Goal: Task Accomplishment & Management: Complete application form

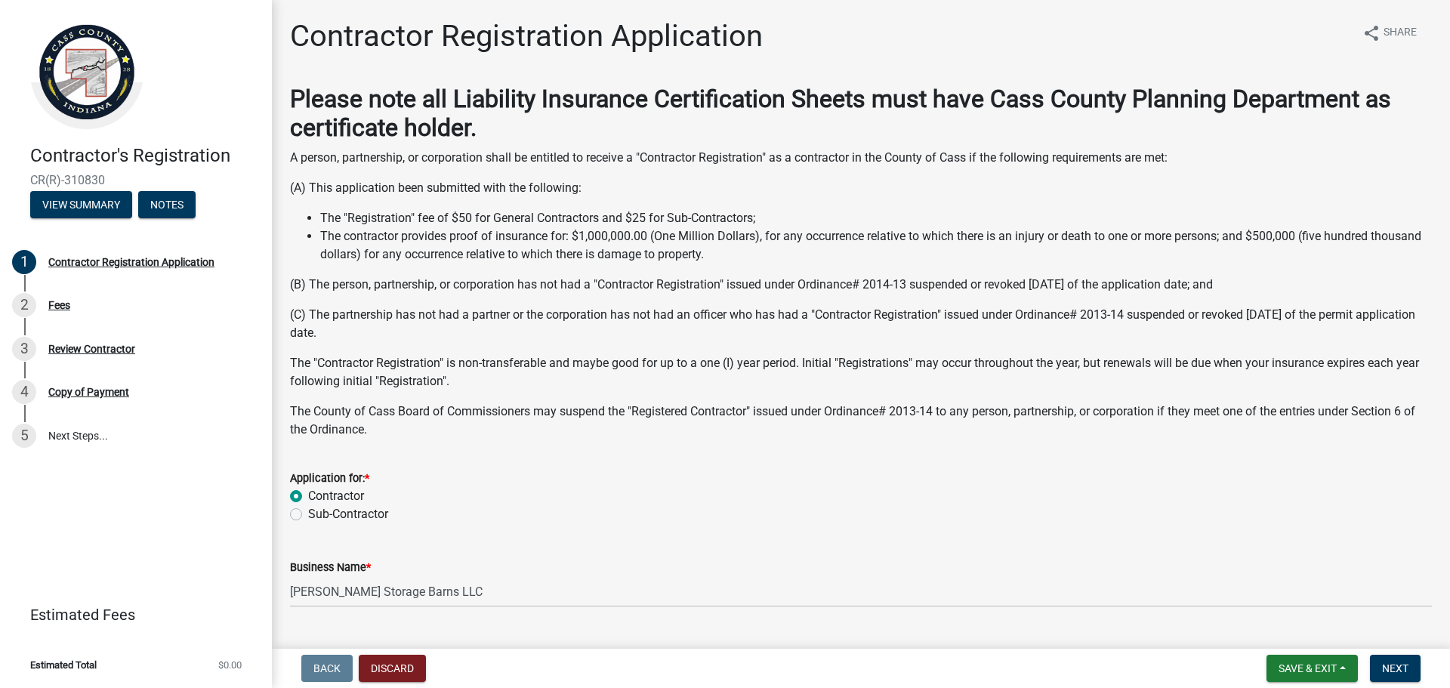
select select "IN"
click at [1032, 529] on wm-data-entity-input "Application for: * Contractor Sub-Contractor" at bounding box center [861, 494] width 1142 height 86
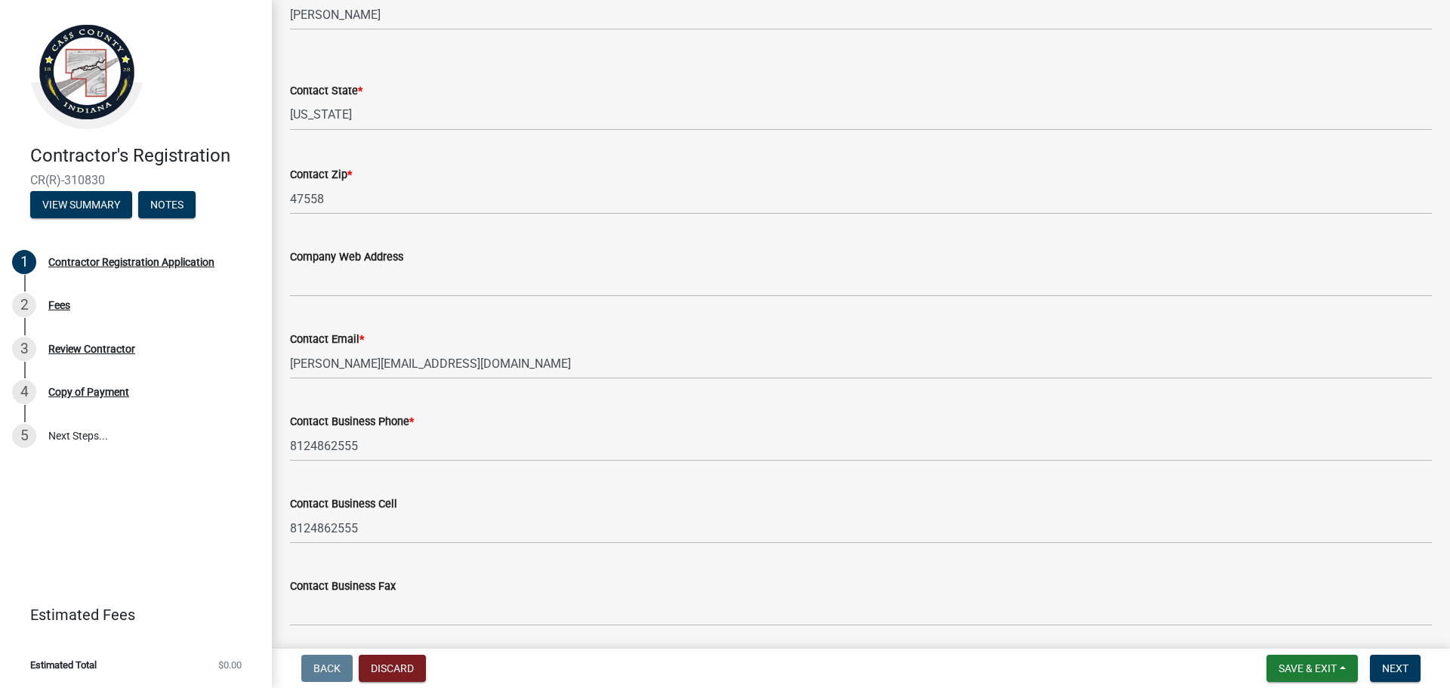
scroll to position [1186, 0]
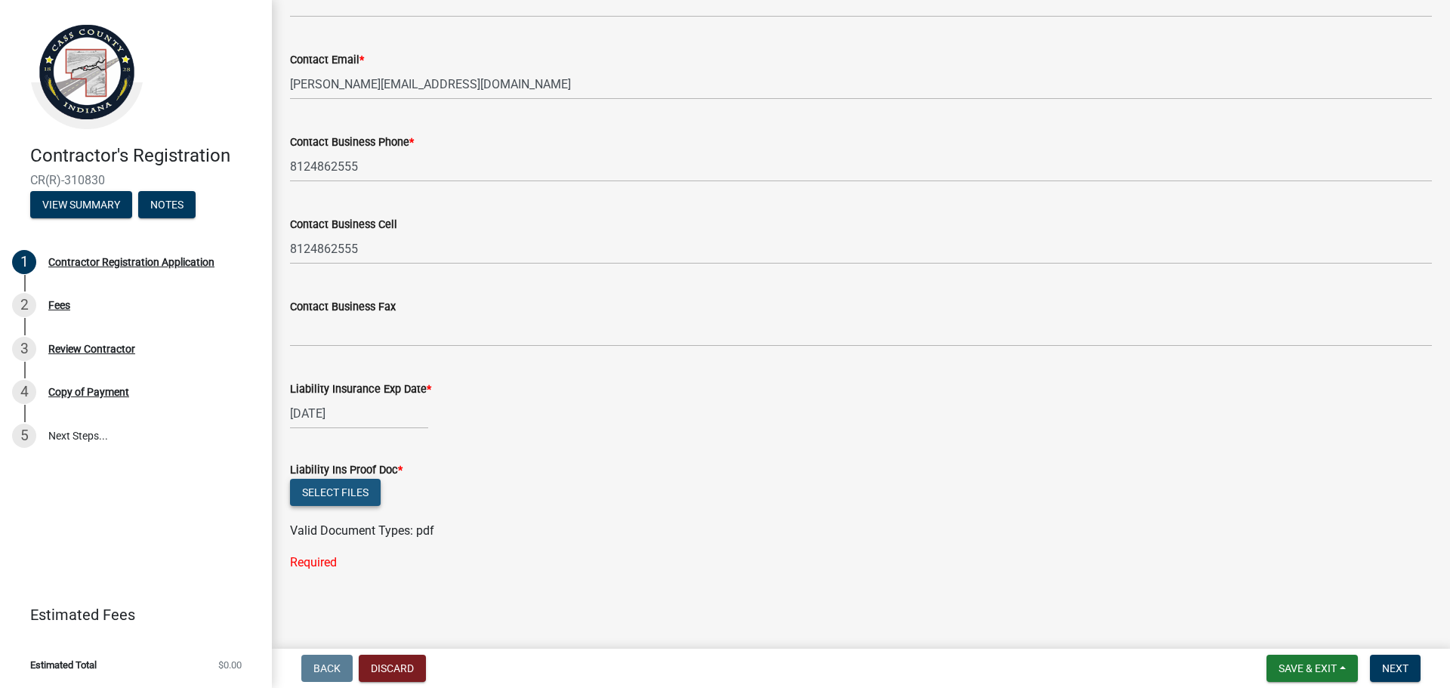
click at [343, 492] on button "Select files" at bounding box center [335, 492] width 91 height 27
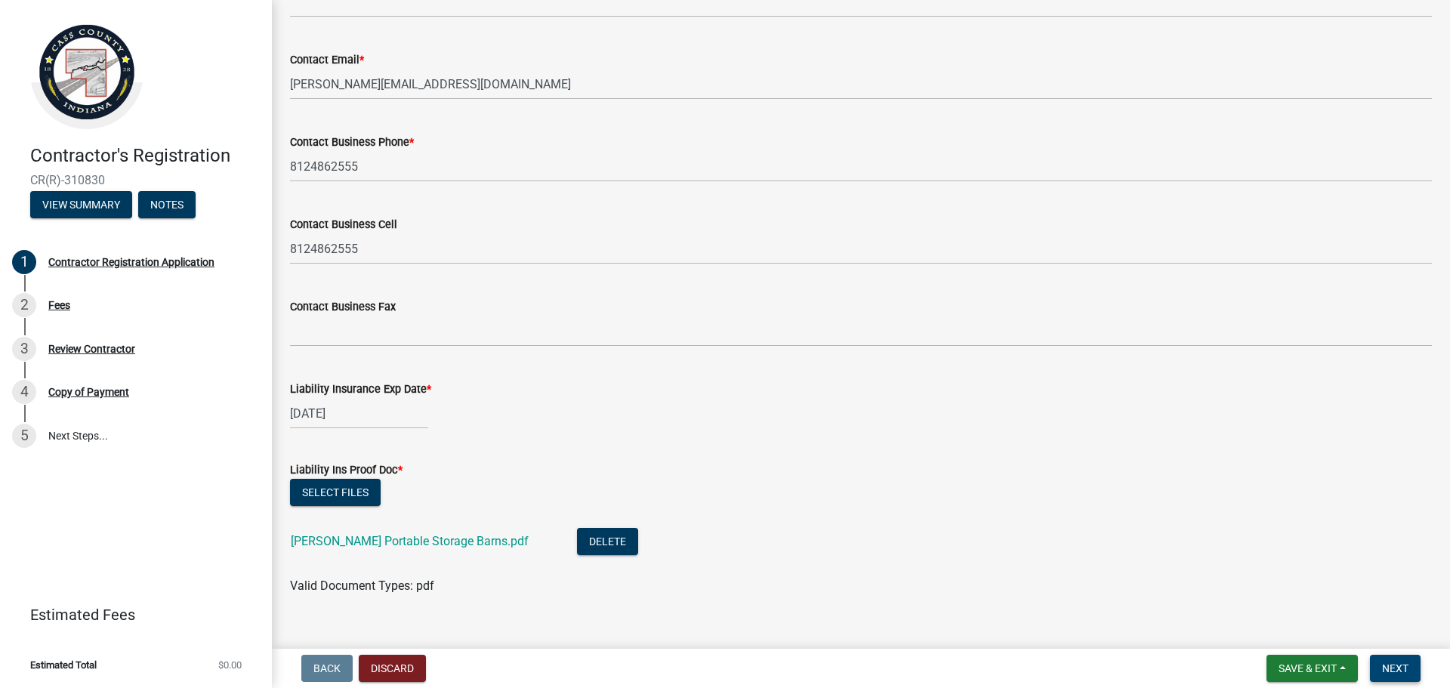
click at [1408, 667] on span "Next" at bounding box center [1395, 668] width 26 height 12
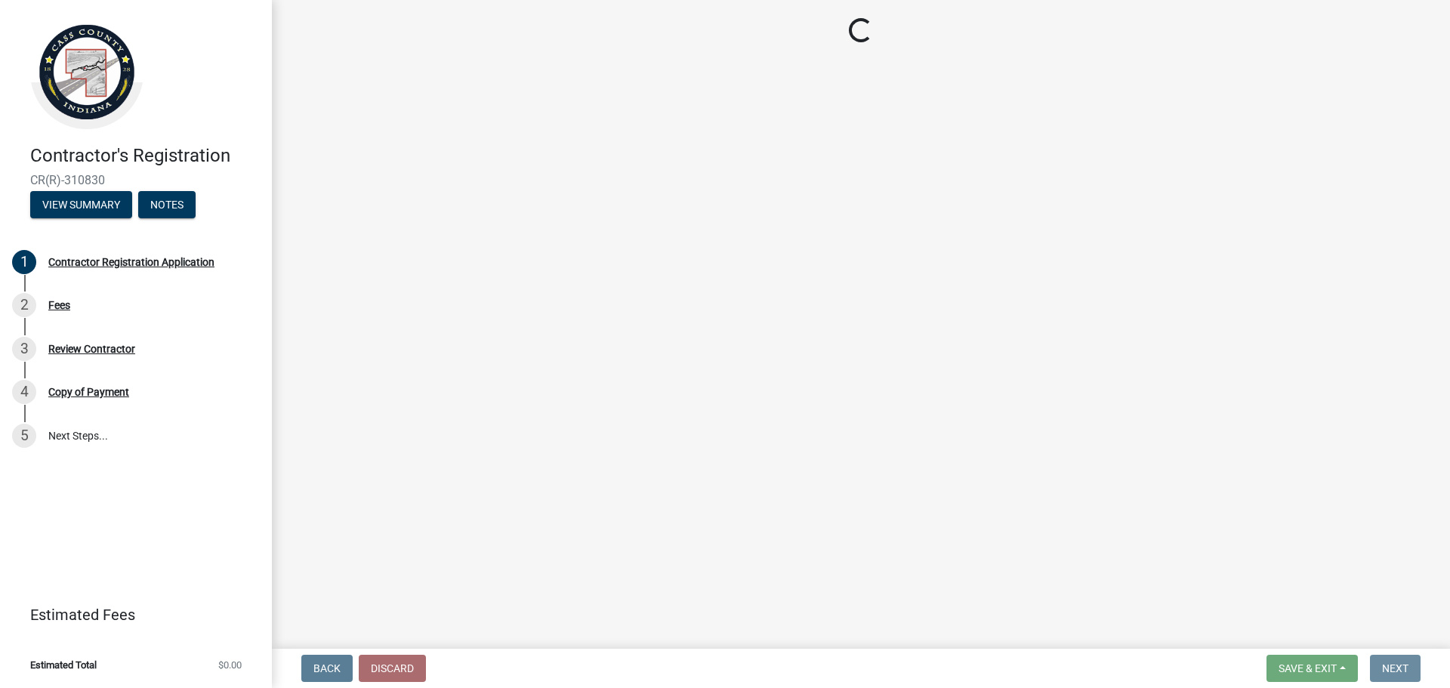
scroll to position [0, 0]
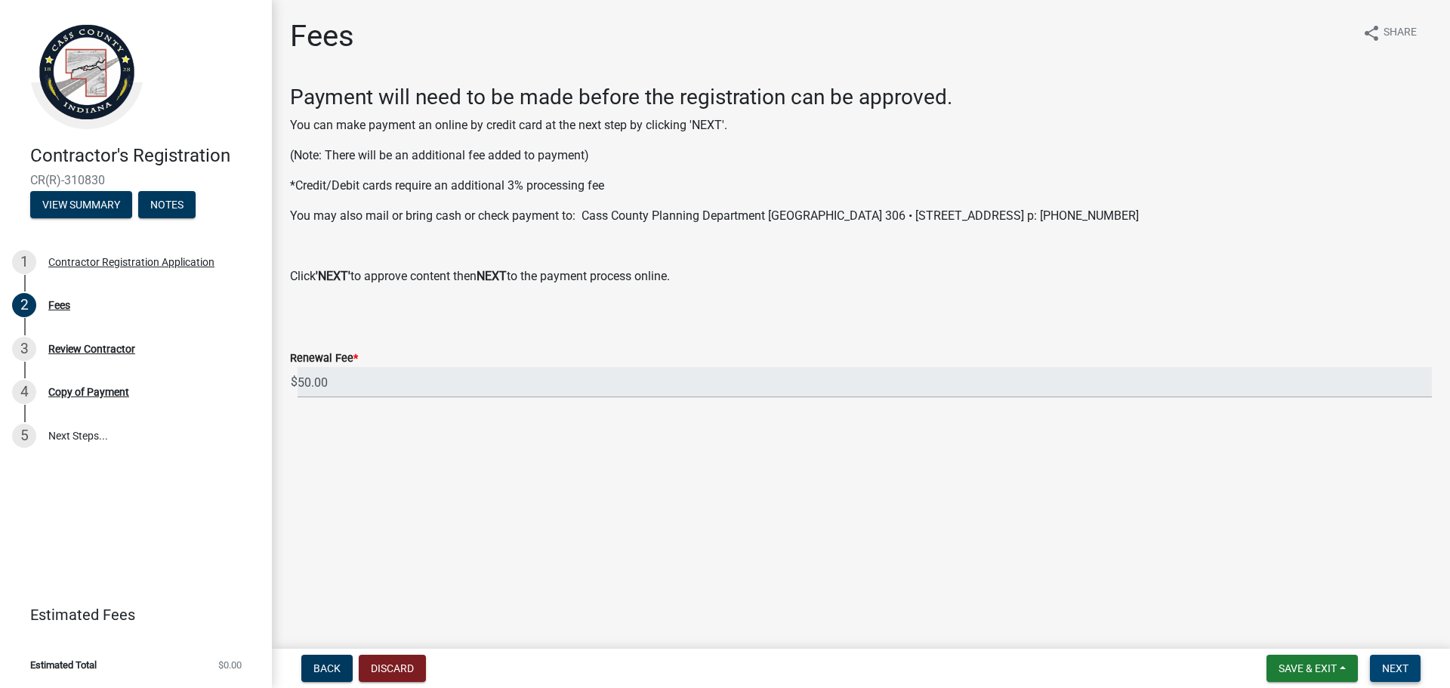
click at [1412, 668] on button "Next" at bounding box center [1395, 668] width 51 height 27
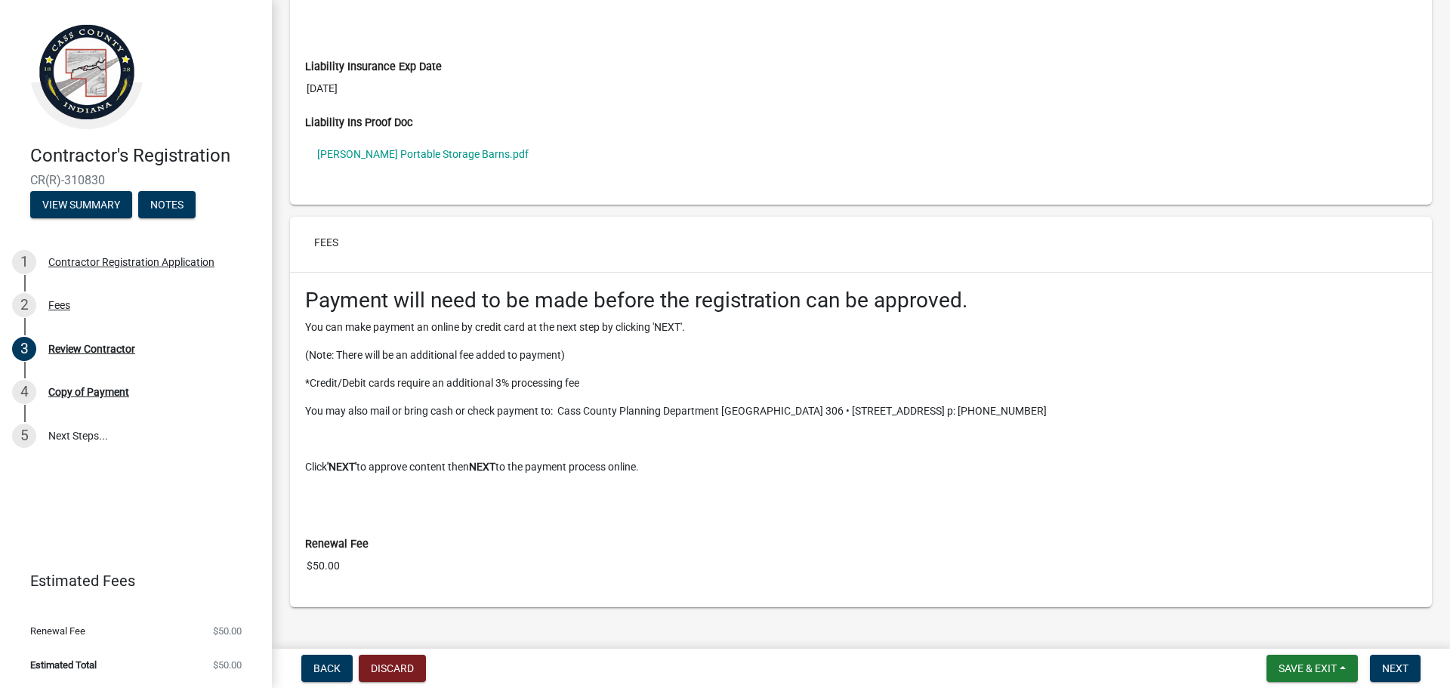
scroll to position [1133, 0]
click at [1403, 666] on span "Next" at bounding box center [1395, 668] width 26 height 12
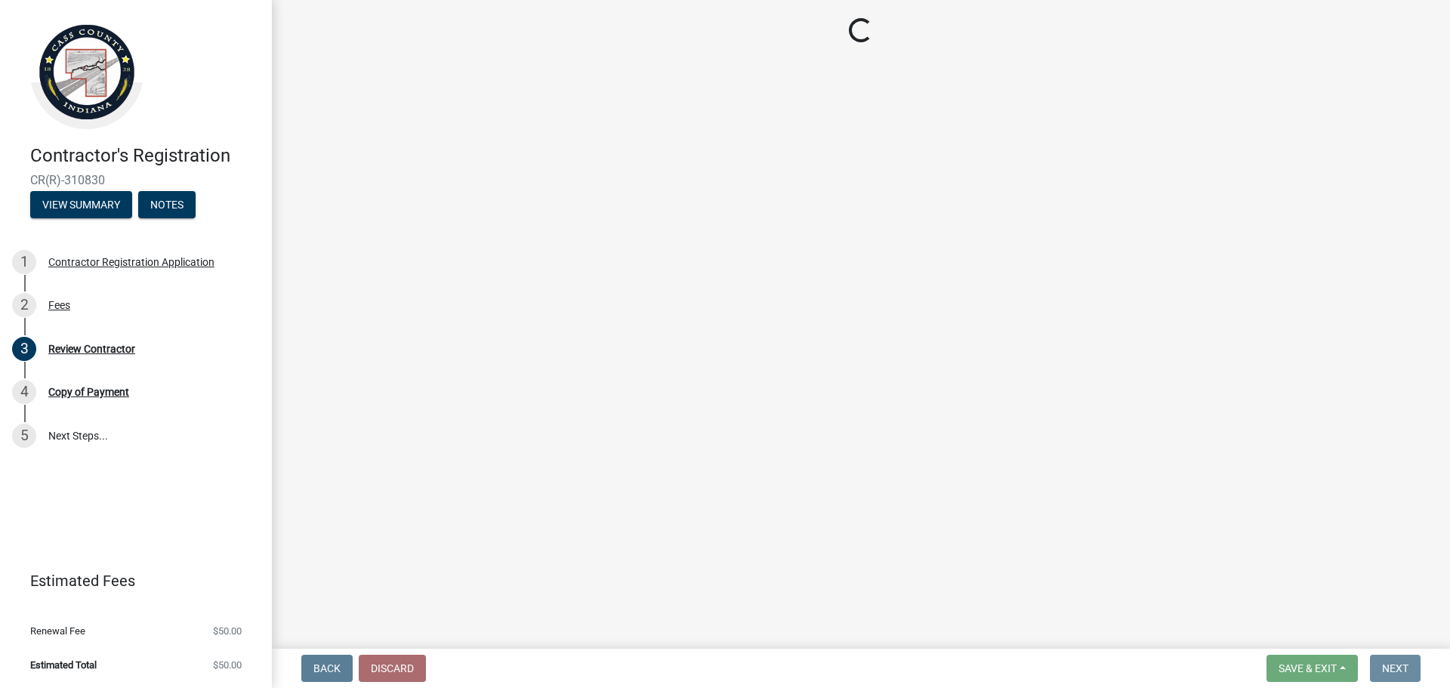
scroll to position [0, 0]
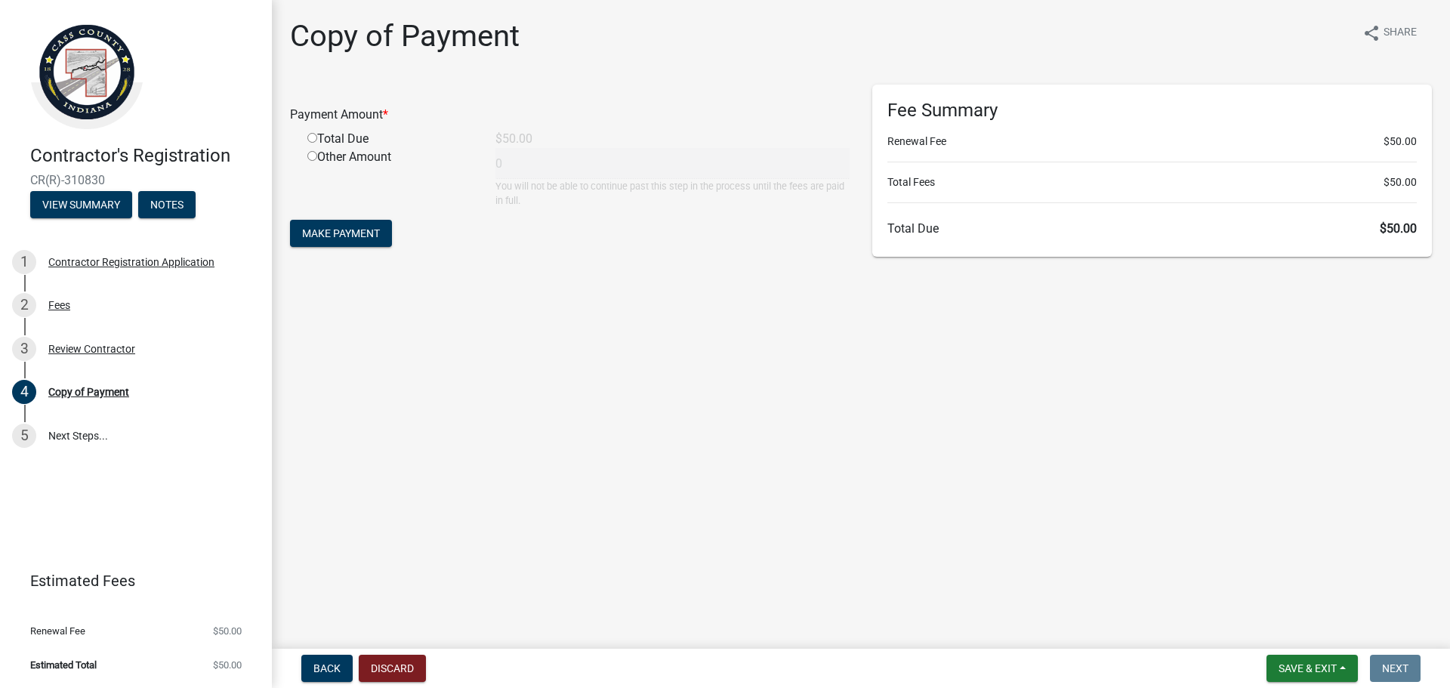
click at [310, 138] on input "radio" at bounding box center [312, 138] width 10 height 10
radio input "true"
type input "50"
click at [341, 238] on span "Make Payment" at bounding box center [341, 233] width 78 height 12
